Goal: Task Accomplishment & Management: Manage account settings

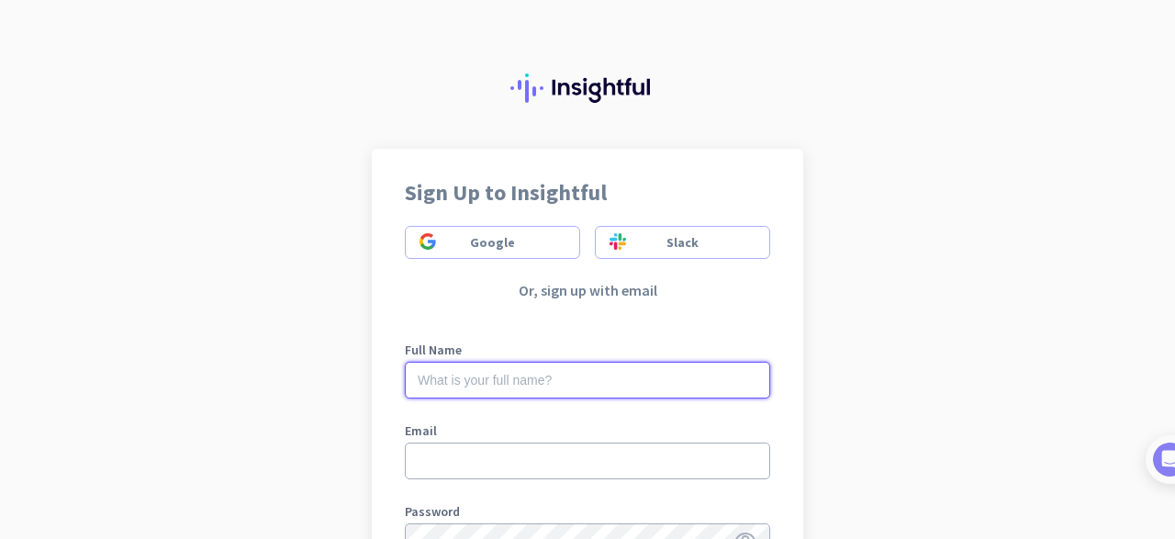
click at [506, 377] on input "text" at bounding box center [587, 380] width 365 height 37
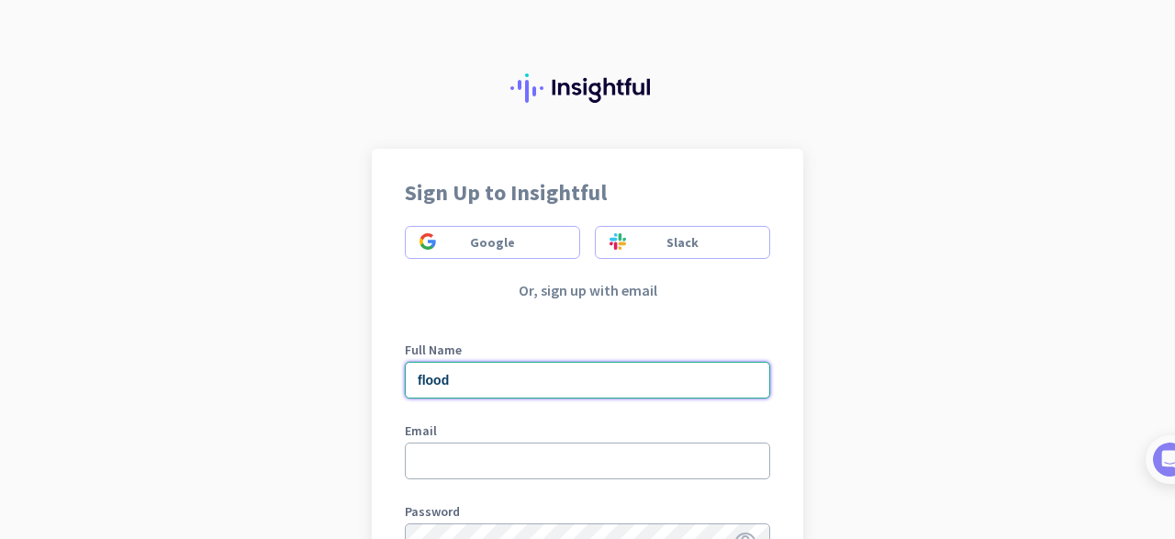
type input "flood"
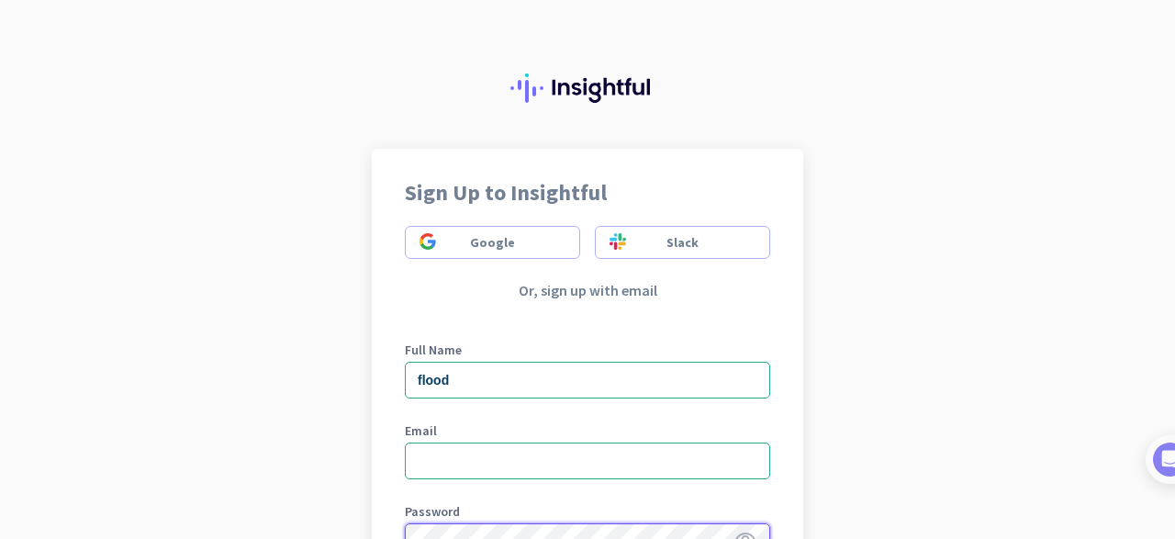
scroll to position [273, 0]
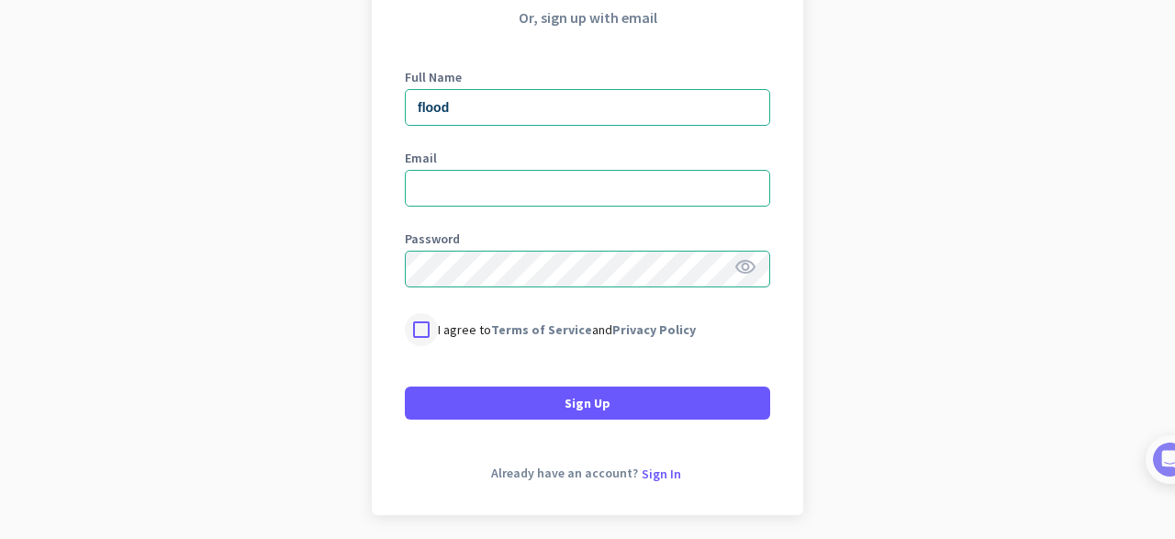
click at [419, 326] on div at bounding box center [421, 329] width 33 height 33
click at [530, 381] on form "Full Name flood Email Password visibility I agree to Terms of Service and Priva…" at bounding box center [587, 234] width 365 height 371
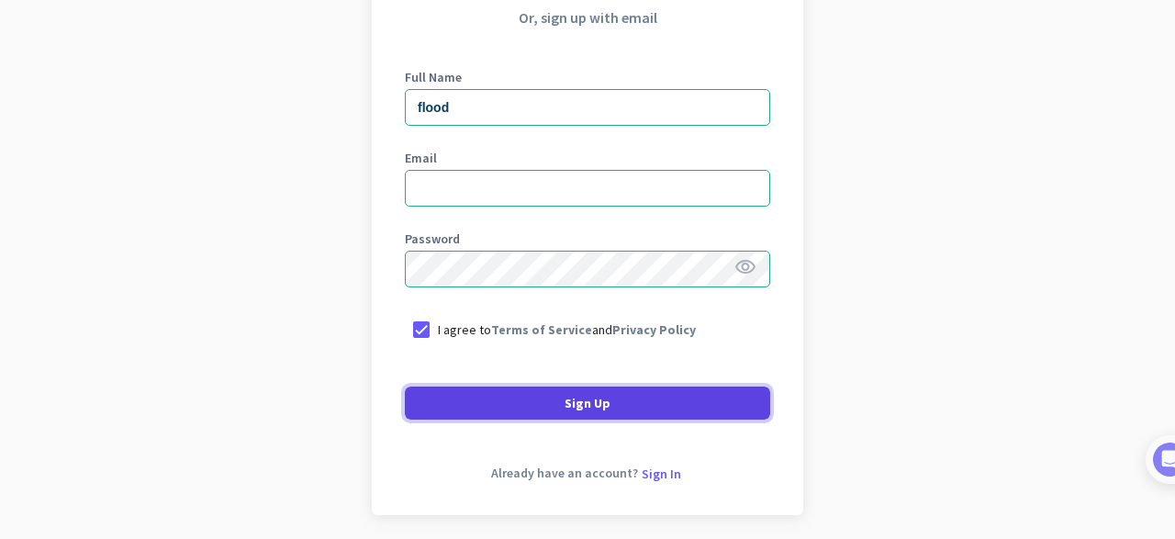
click at [522, 405] on span at bounding box center [587, 403] width 365 height 44
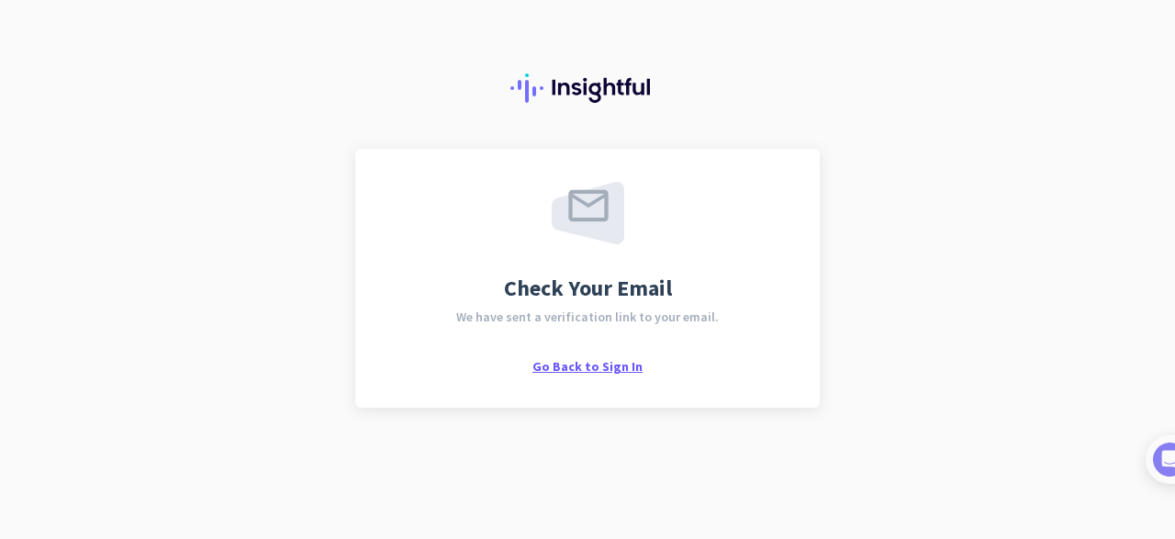
click at [599, 368] on span "Go Back to Sign In" at bounding box center [587, 366] width 110 height 17
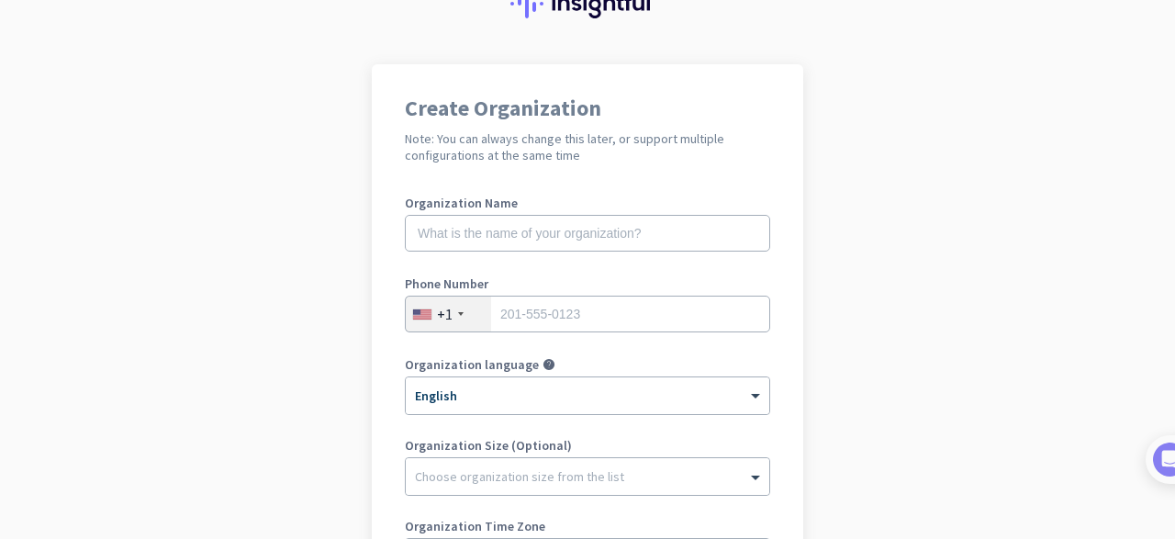
scroll to position [79, 0]
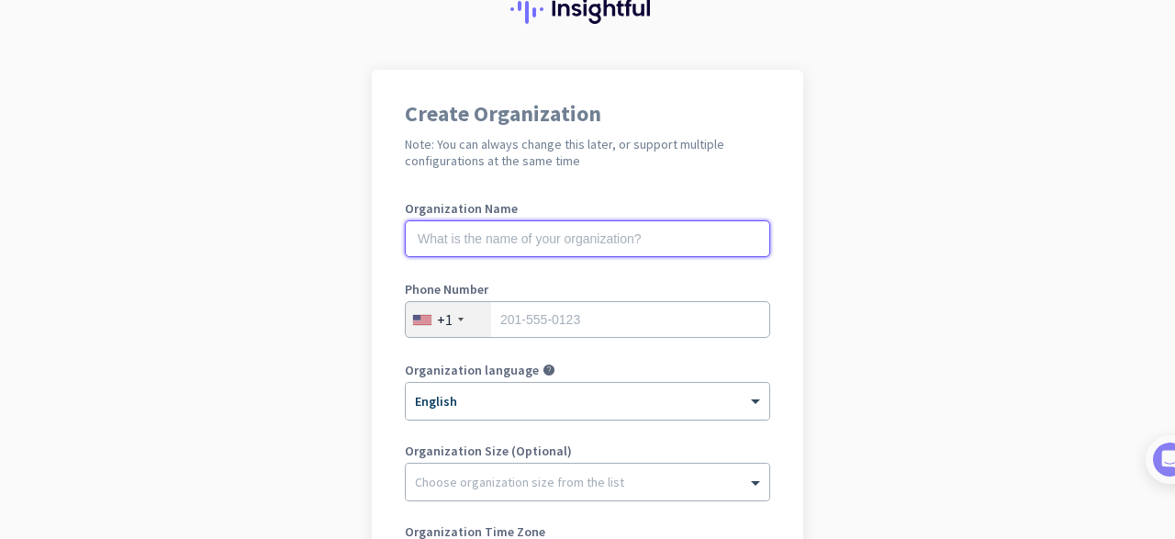
click at [537, 240] on input "text" at bounding box center [587, 238] width 365 height 37
type input "[PERSON_NAME]"
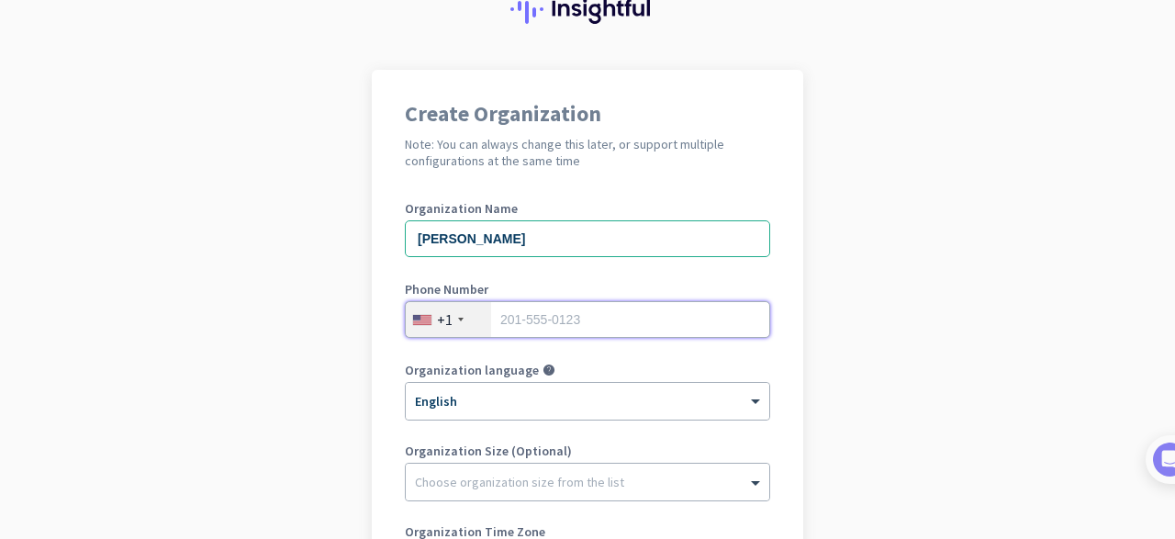
click at [580, 325] on input "tel" at bounding box center [587, 319] width 365 height 37
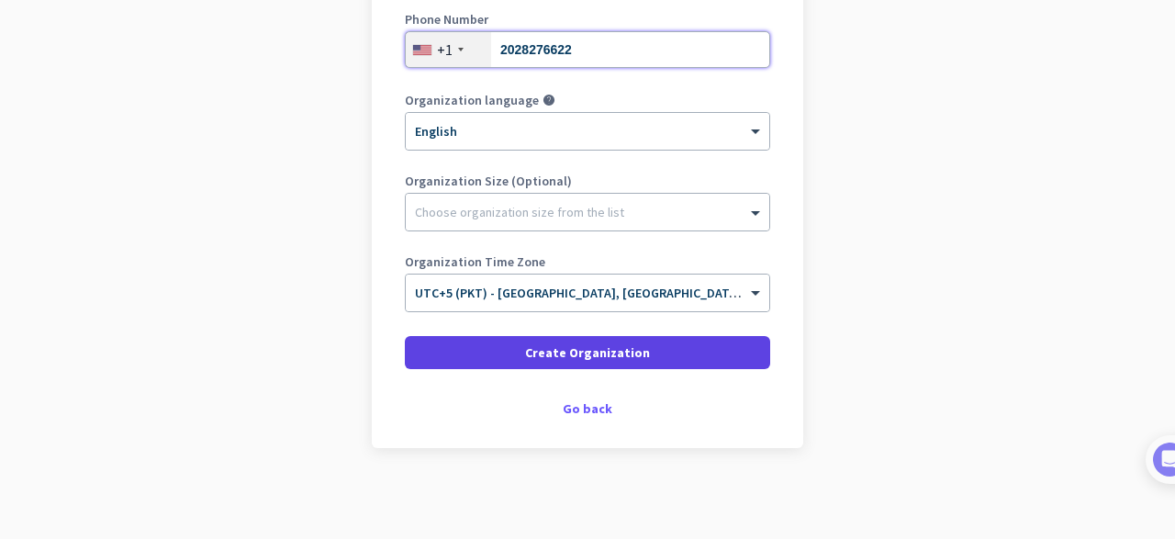
type input "2028276622"
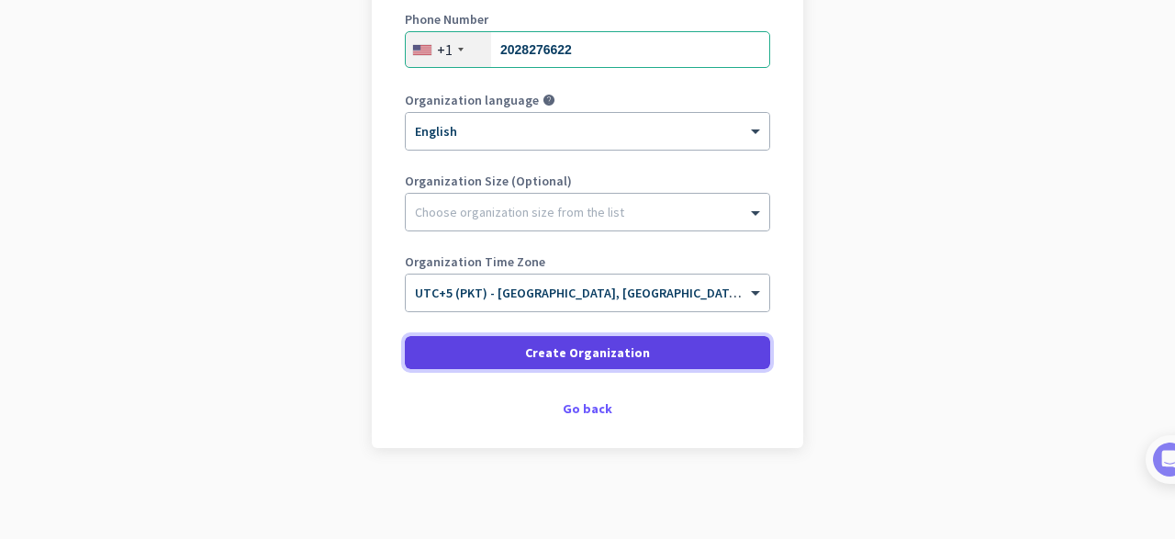
click at [612, 357] on span "Create Organization" at bounding box center [587, 352] width 125 height 18
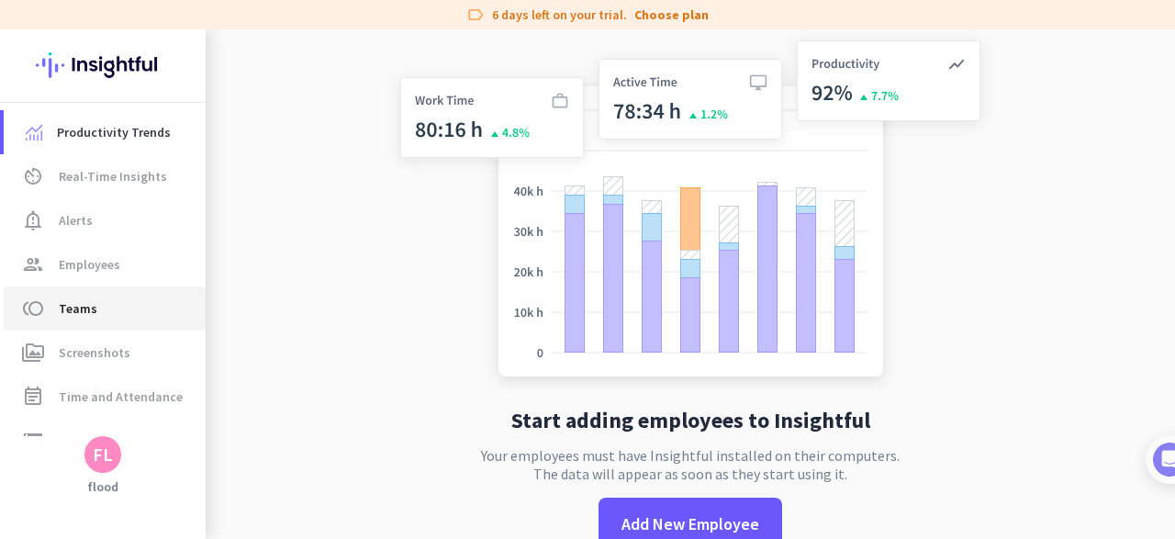
click at [73, 309] on span "Teams" at bounding box center [78, 308] width 39 height 22
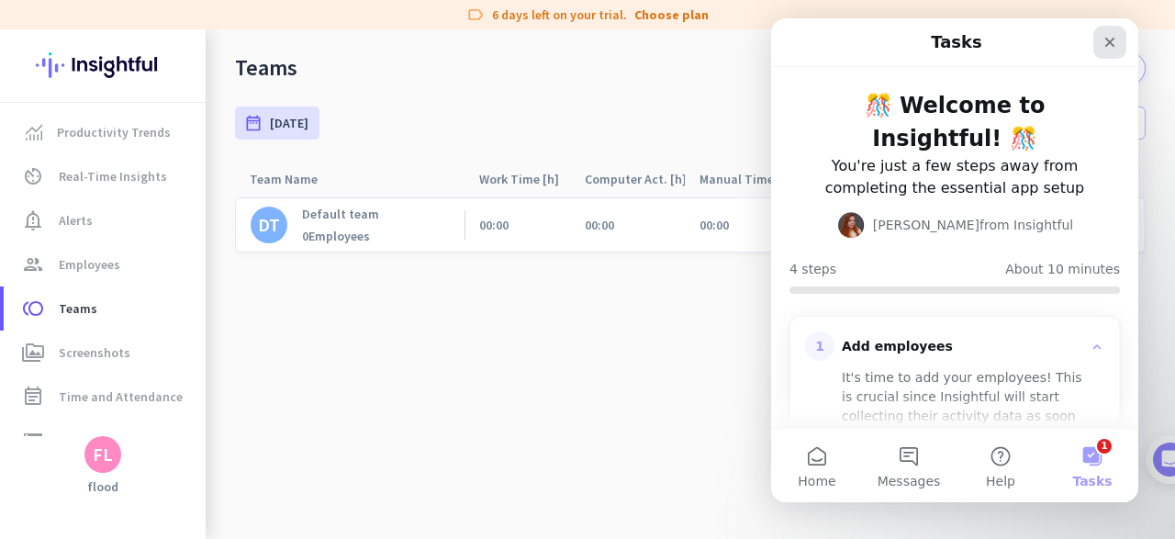
click at [1111, 48] on icon "Close" at bounding box center [1110, 42] width 15 height 15
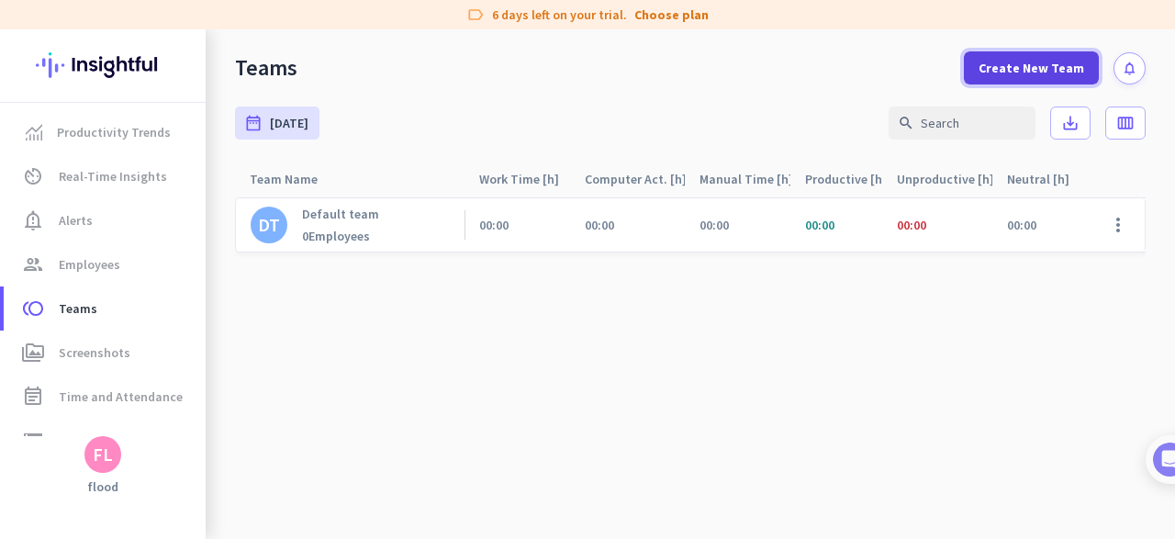
click at [1013, 63] on span "Create New Team" at bounding box center [1032, 68] width 106 height 18
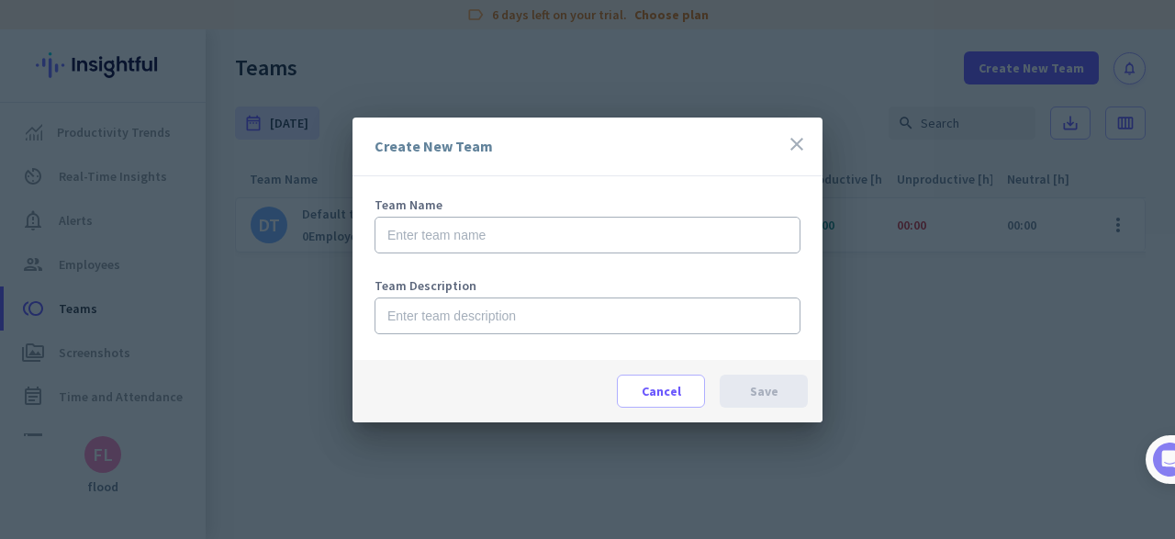
click at [801, 150] on icon "close" at bounding box center [797, 144] width 22 height 22
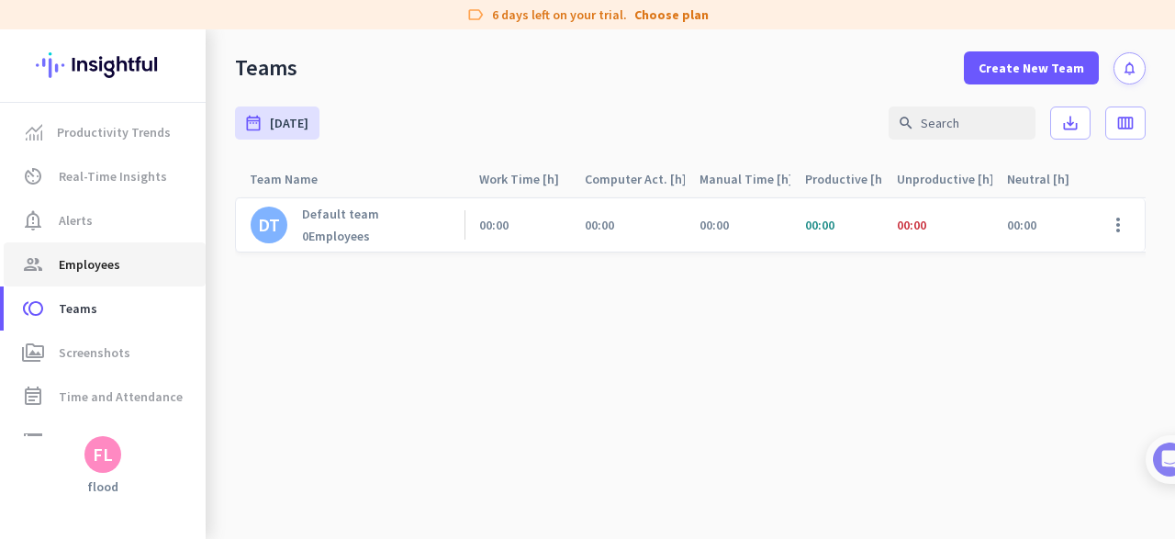
click at [104, 264] on span "Employees" at bounding box center [90, 264] width 62 height 22
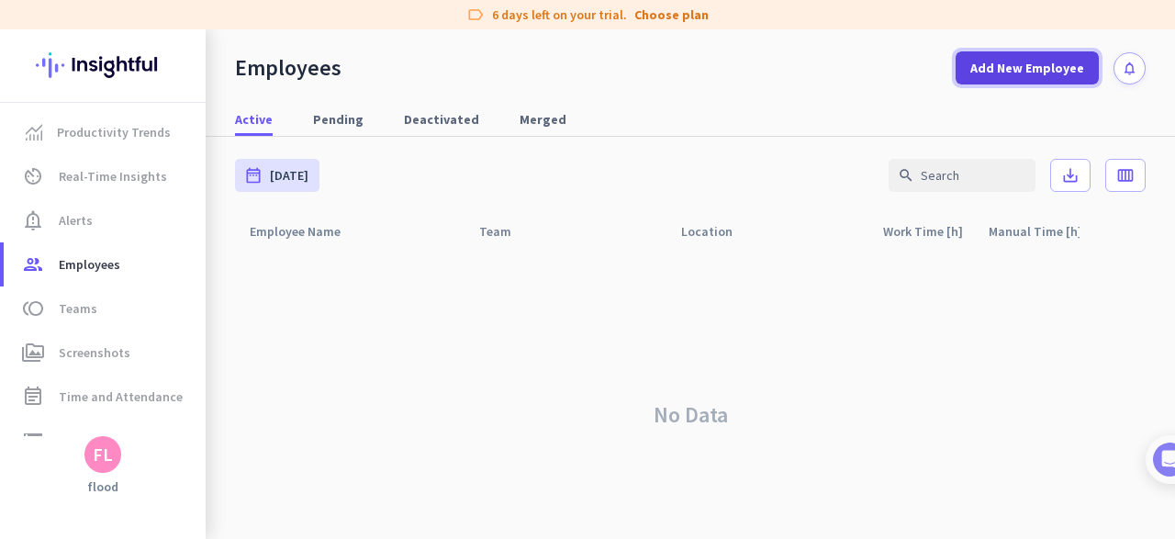
click at [1026, 65] on span "Add New Employee" at bounding box center [1027, 68] width 114 height 18
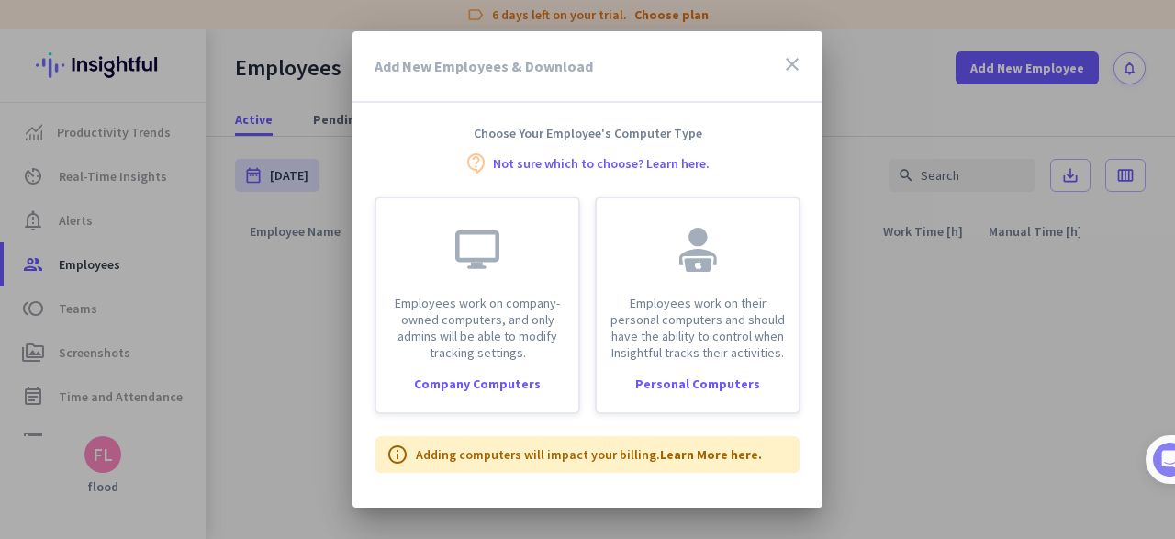
click at [801, 81] on div "Add New Employees & Download close" at bounding box center [588, 67] width 470 height 72
click at [794, 63] on icon "close" at bounding box center [792, 64] width 22 height 22
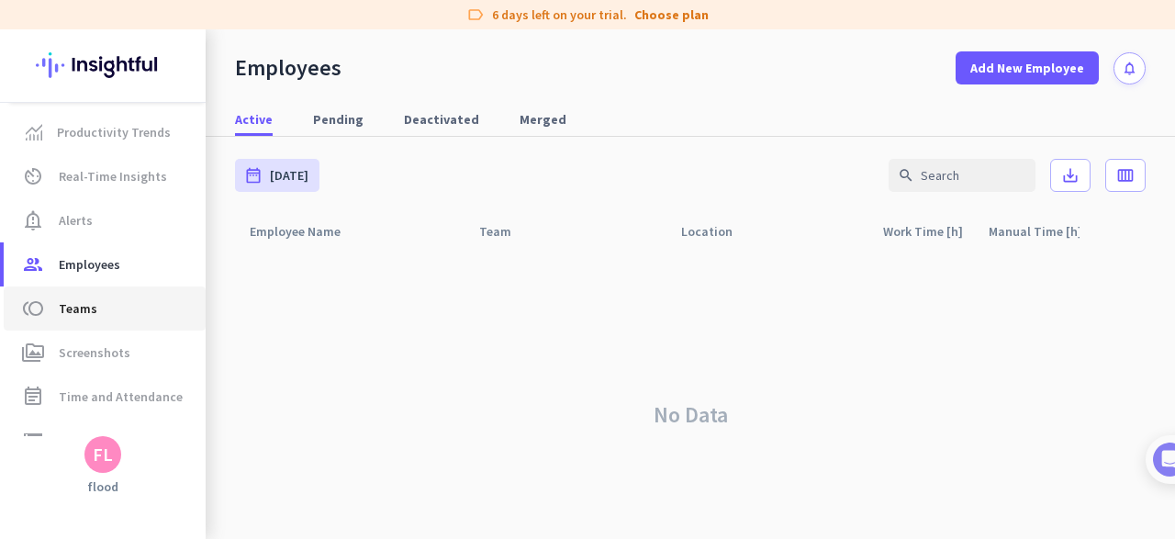
scroll to position [165, 0]
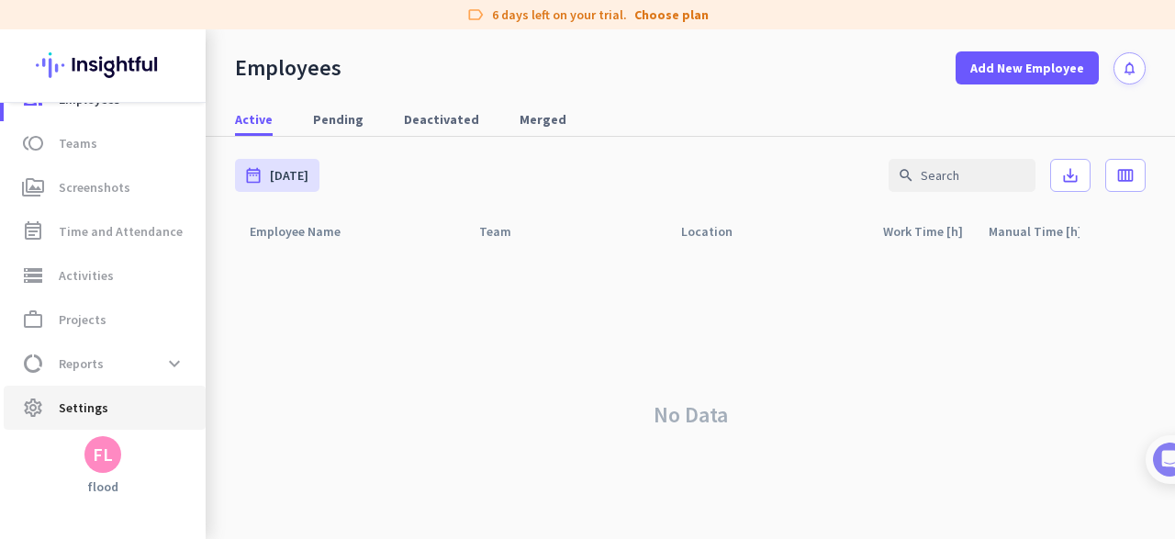
click at [83, 407] on span "Settings" at bounding box center [84, 408] width 50 height 22
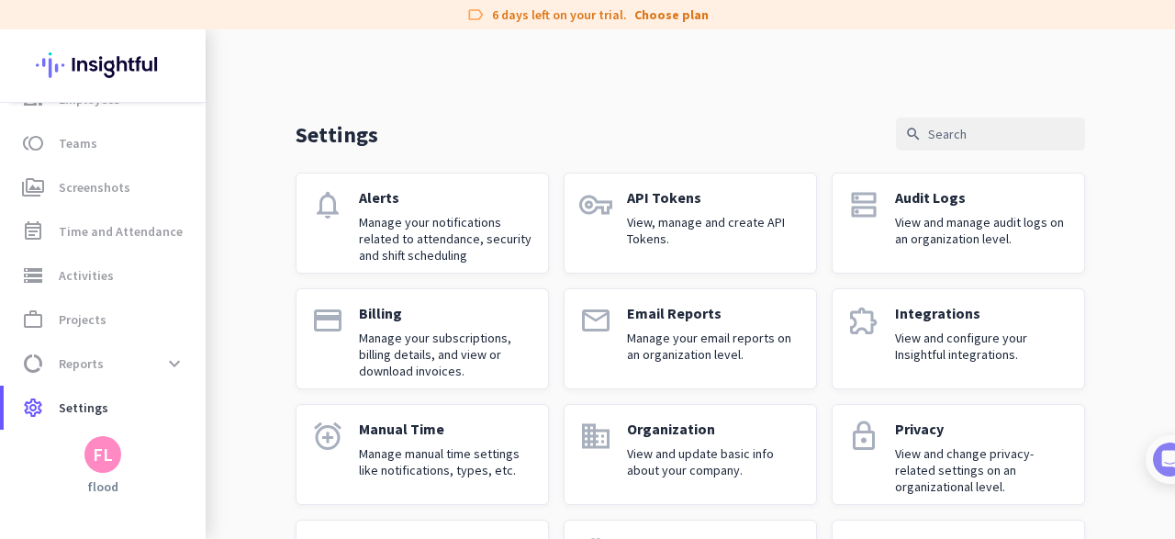
click at [113, 470] on div "FL" at bounding box center [102, 454] width 37 height 37
click at [205, 311] on span "Personal Settings" at bounding box center [200, 320] width 140 height 33
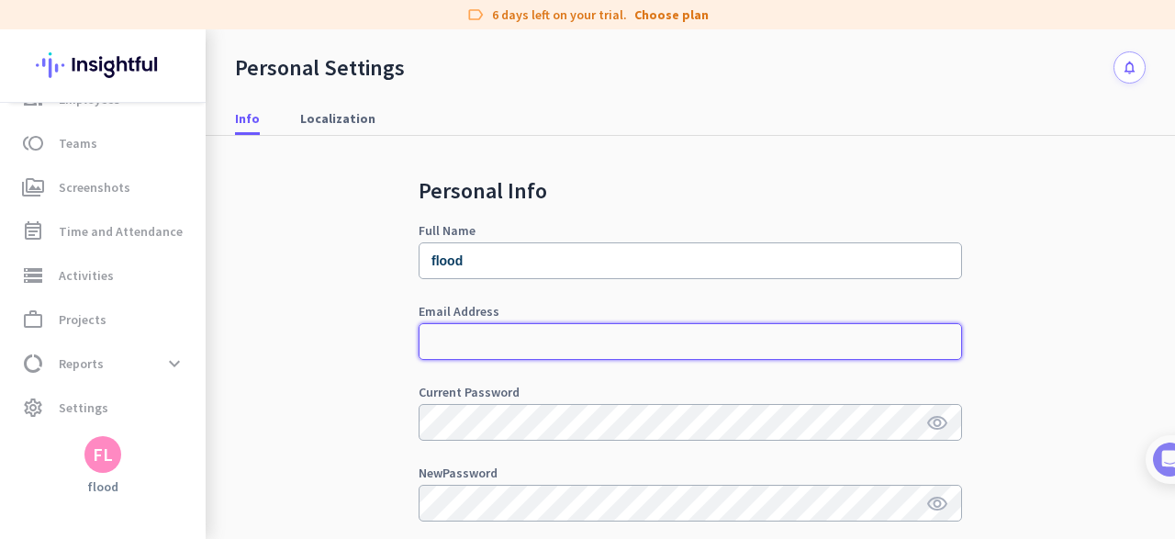
scroll to position [241, 0]
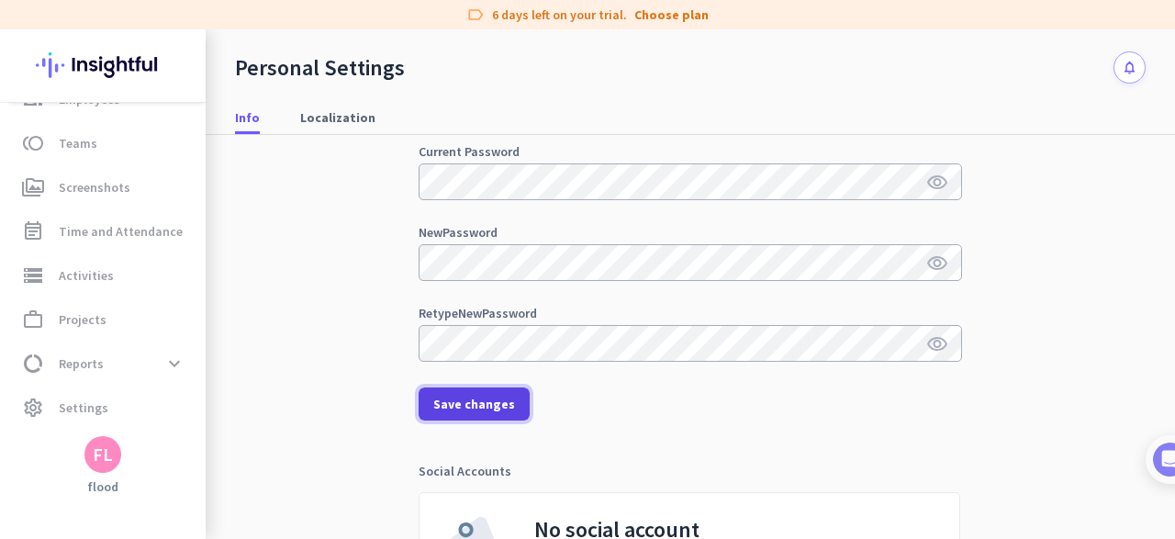
click at [453, 388] on span at bounding box center [474, 404] width 111 height 44
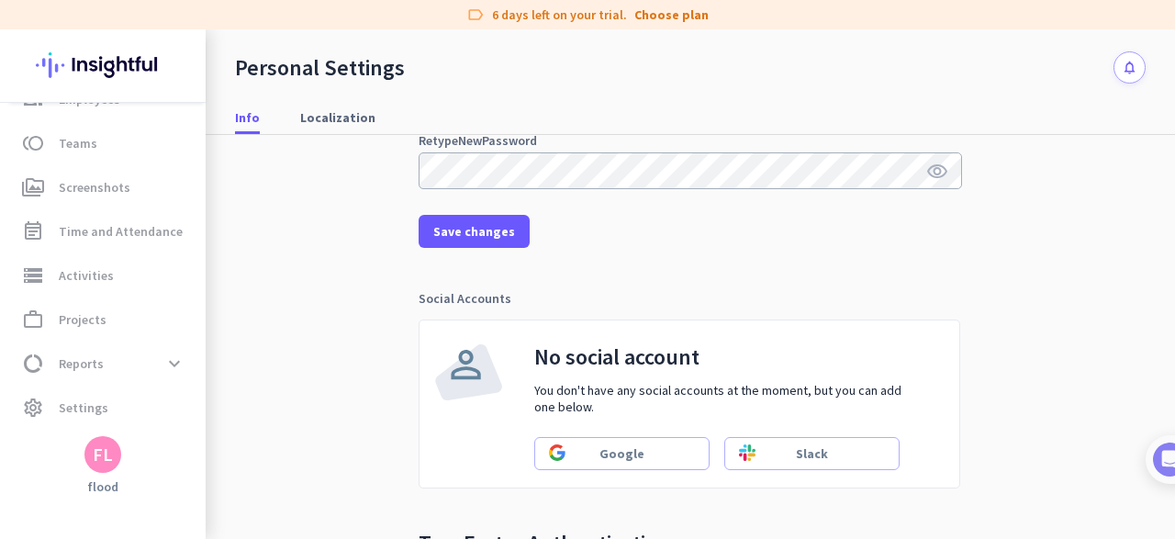
scroll to position [442, 0]
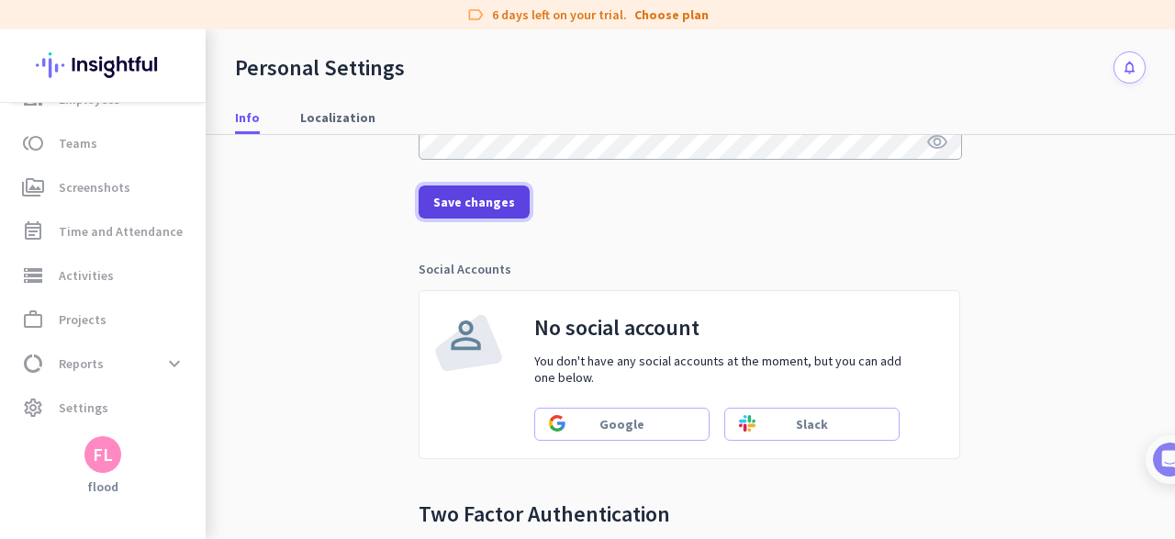
click at [460, 195] on span "Save changes" at bounding box center [474, 202] width 82 height 18
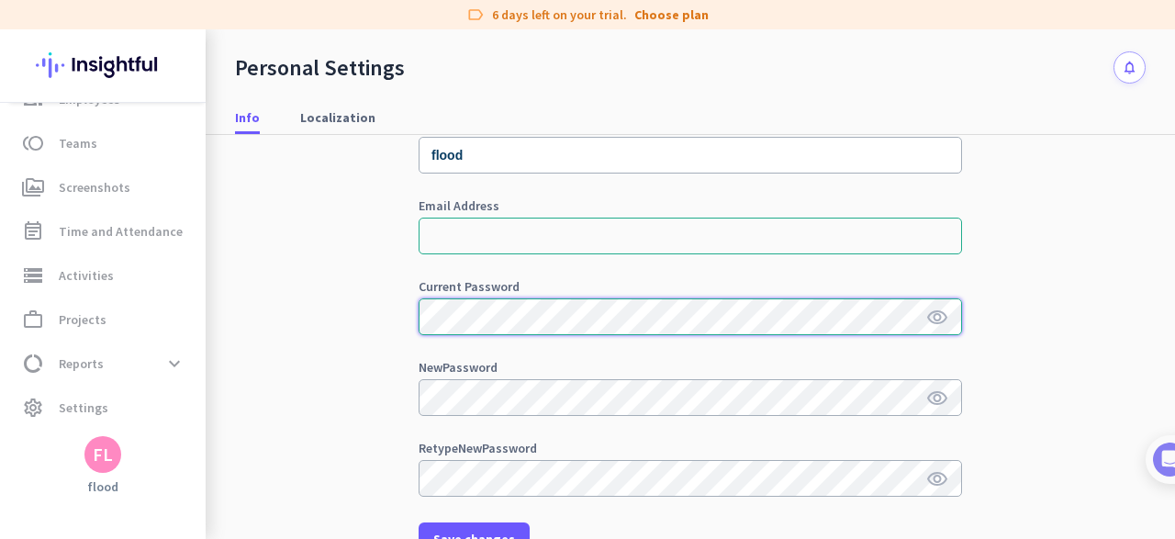
scroll to position [237, 0]
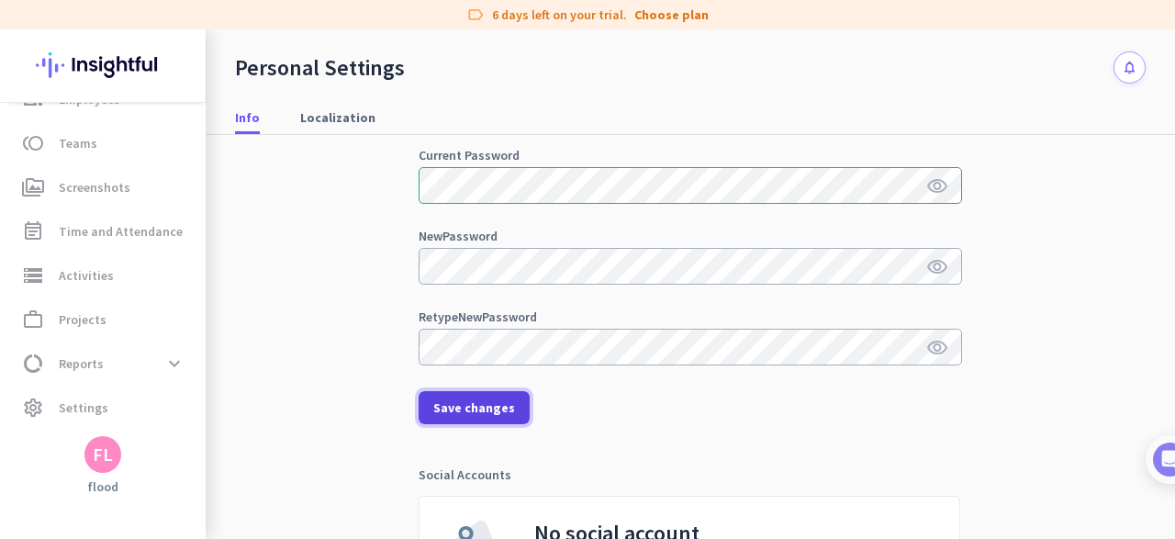
click at [477, 400] on span "Save changes" at bounding box center [474, 407] width 82 height 18
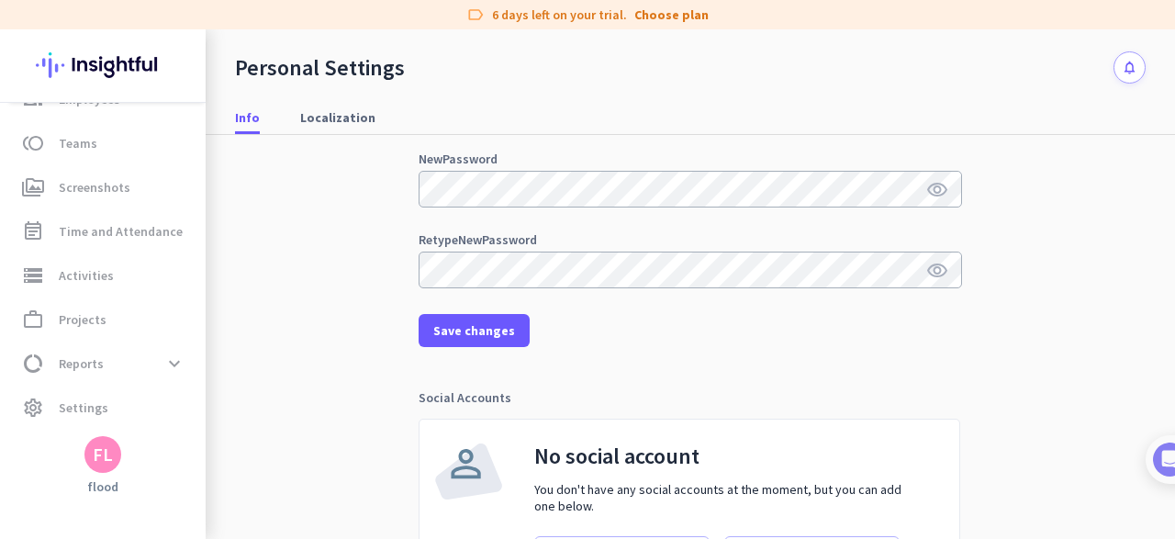
scroll to position [327, 0]
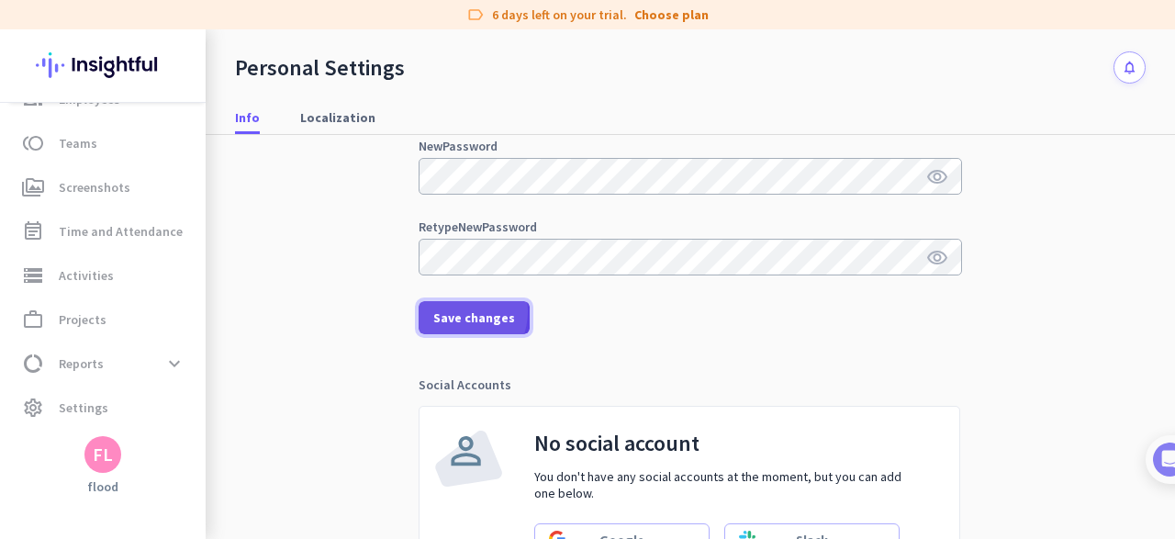
click at [453, 310] on span "Save changes" at bounding box center [474, 317] width 82 height 18
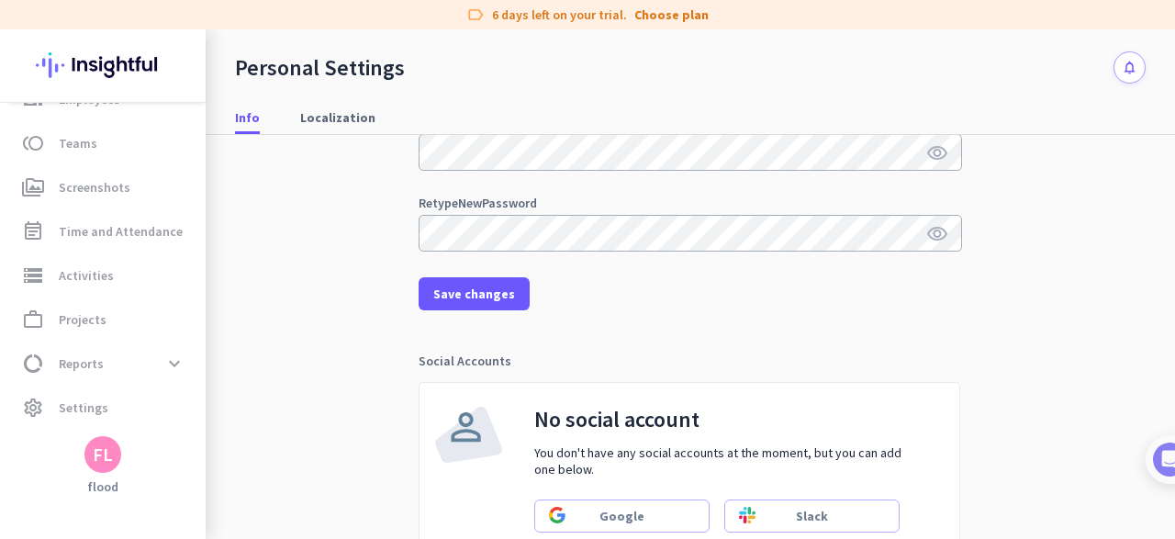
scroll to position [353, 0]
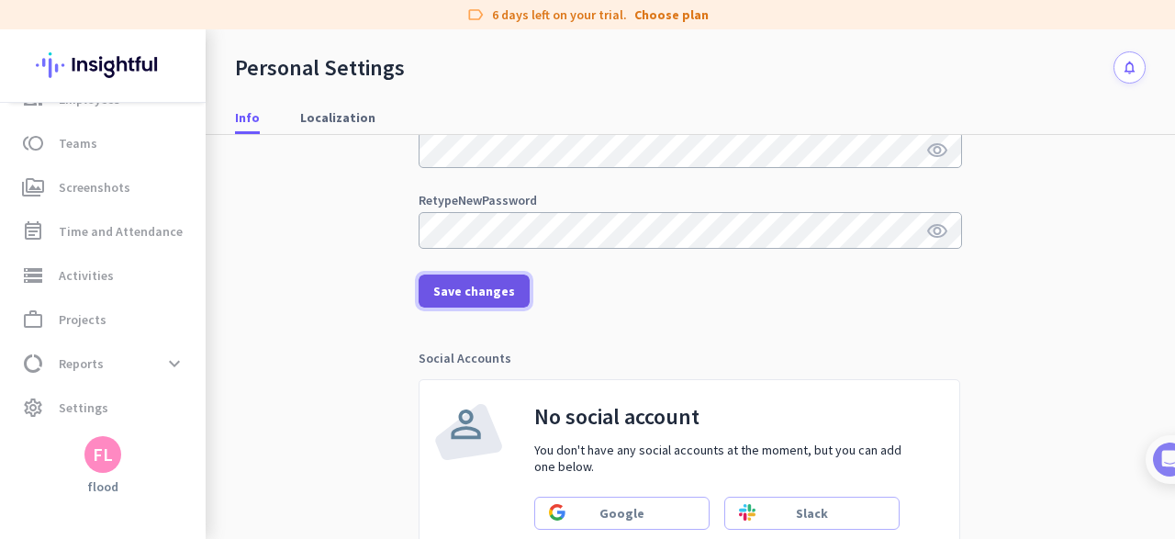
click at [475, 293] on span "Save changes" at bounding box center [474, 291] width 82 height 18
